Goal: Navigation & Orientation: Find specific page/section

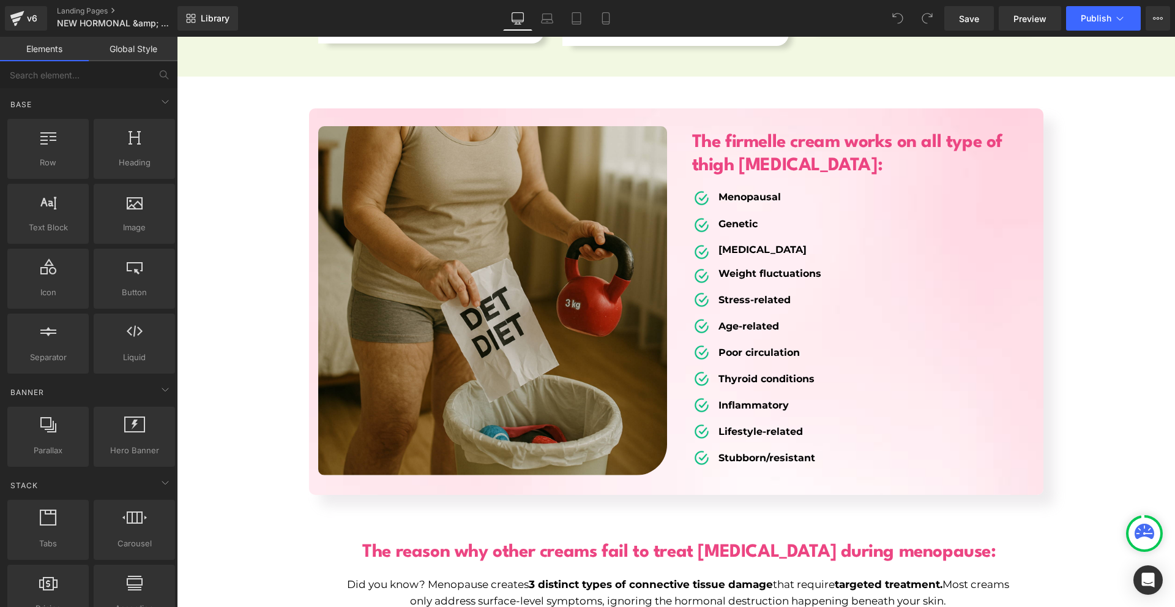
scroll to position [5081, 0]
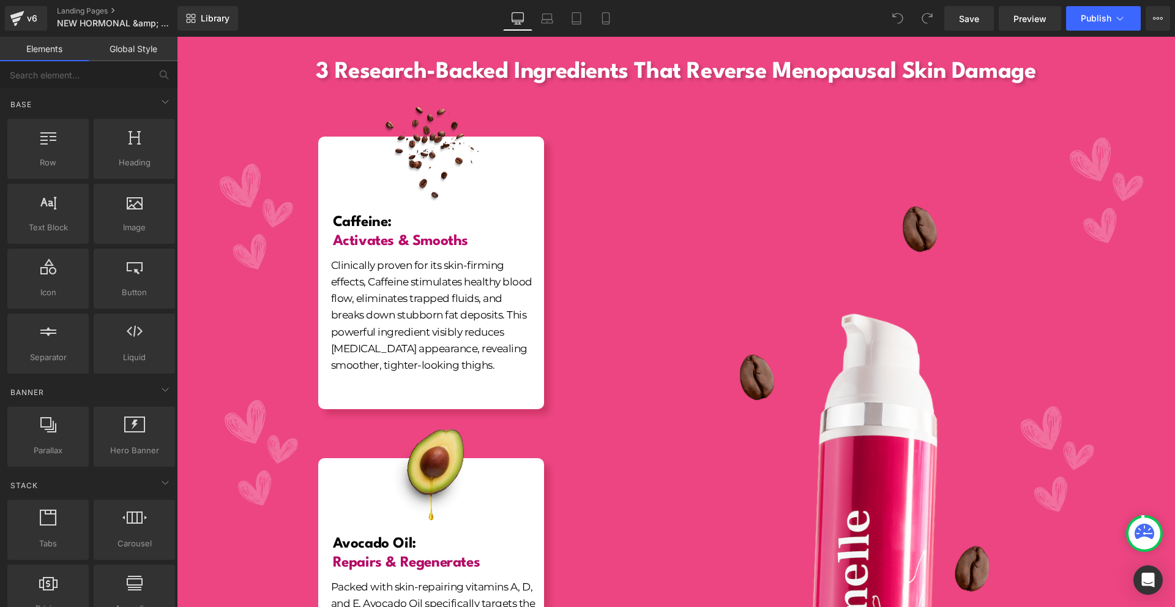
scroll to position [0, 0]
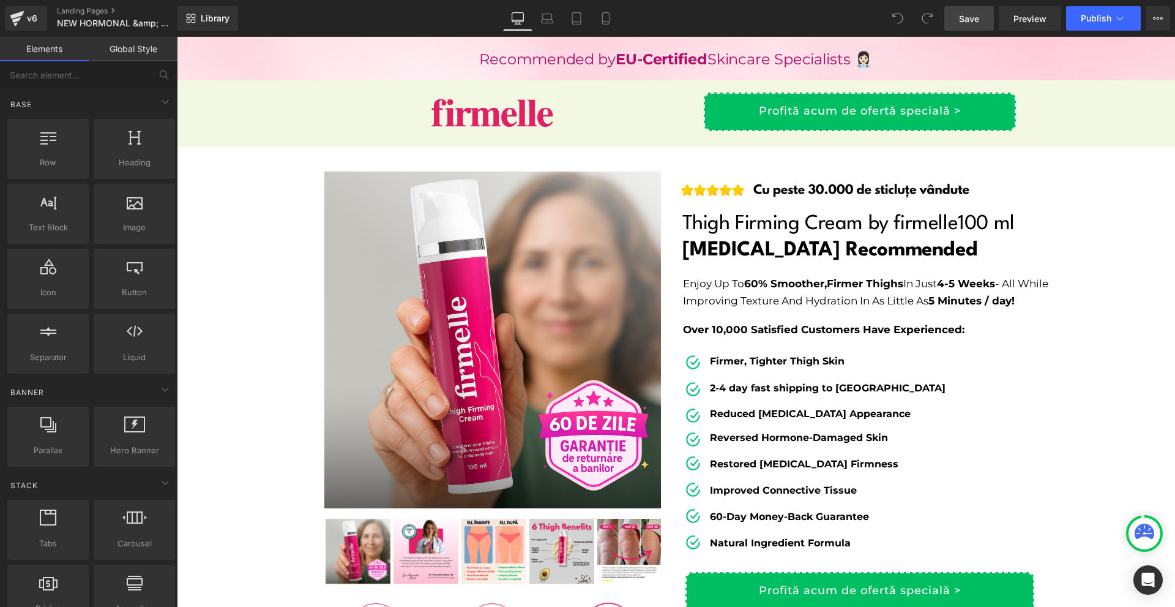
click at [982, 20] on link "Save" at bounding box center [969, 18] width 50 height 24
